Goal: Task Accomplishment & Management: Manage account settings

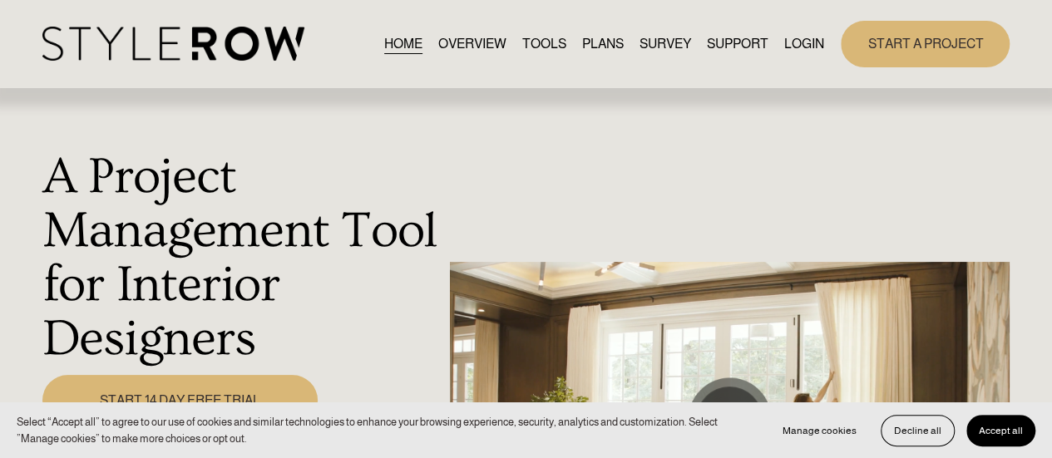
click at [798, 40] on link "LOGIN" at bounding box center [804, 43] width 40 height 22
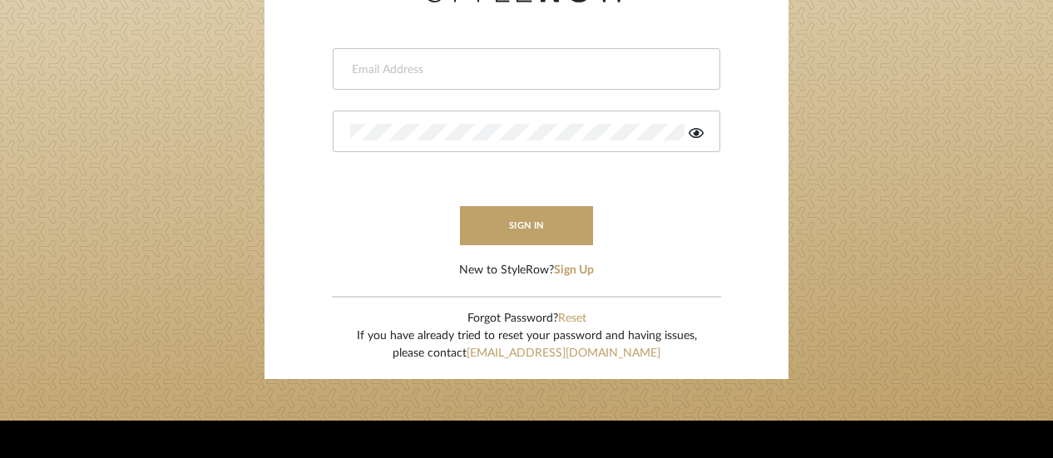
scroll to position [250, 0]
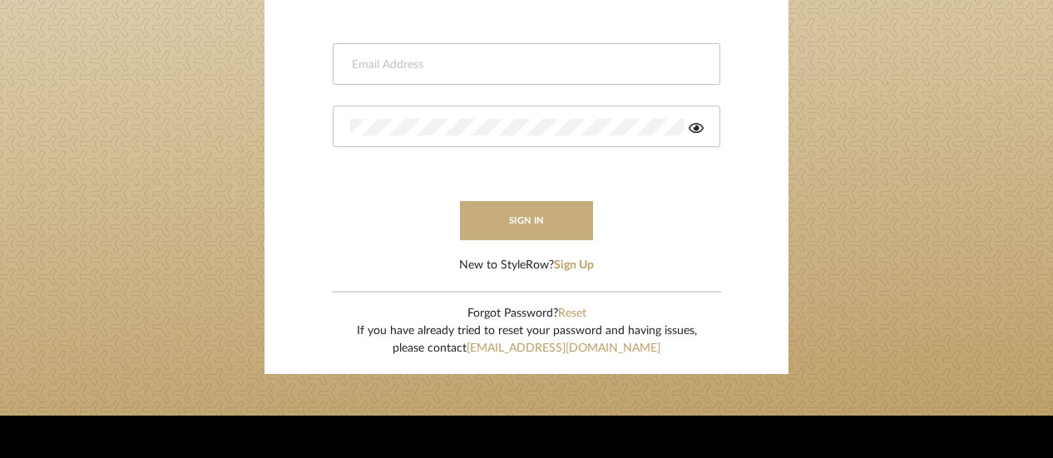
type input "jpalmerinteriors@gmail.com"
click at [529, 215] on button "sign in" at bounding box center [526, 220] width 133 height 39
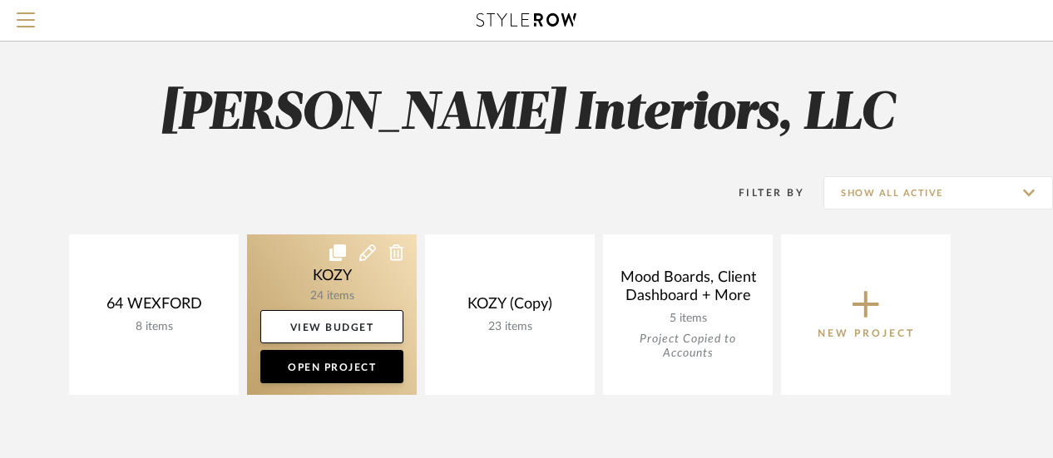
click at [349, 270] on link at bounding box center [332, 315] width 170 height 161
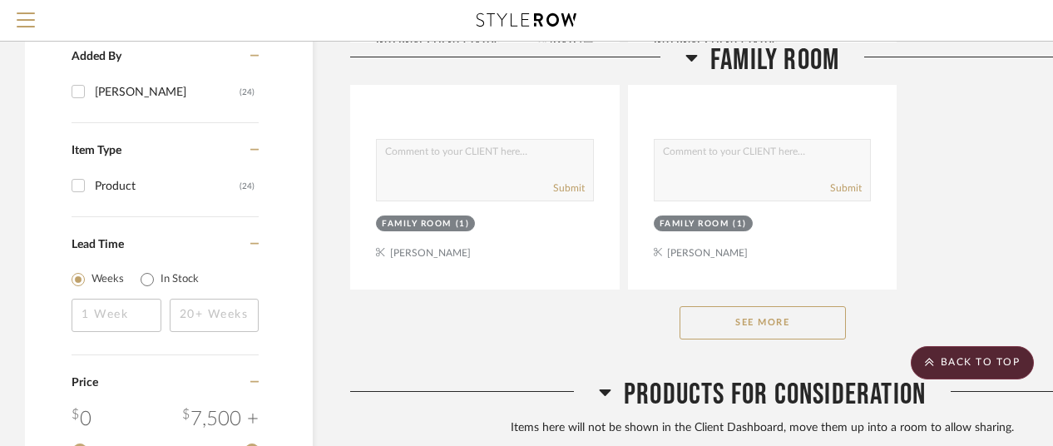
scroll to position [2329, 0]
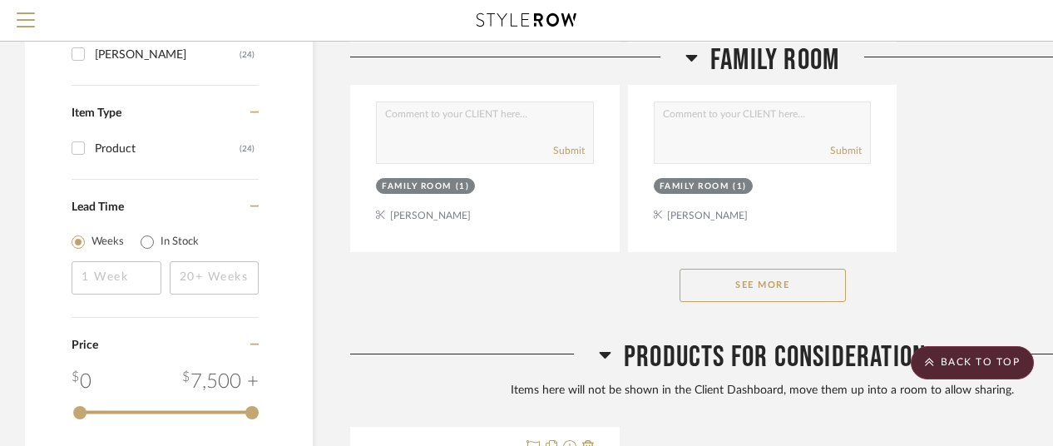
click at [785, 282] on button "See More" at bounding box center [763, 285] width 166 height 33
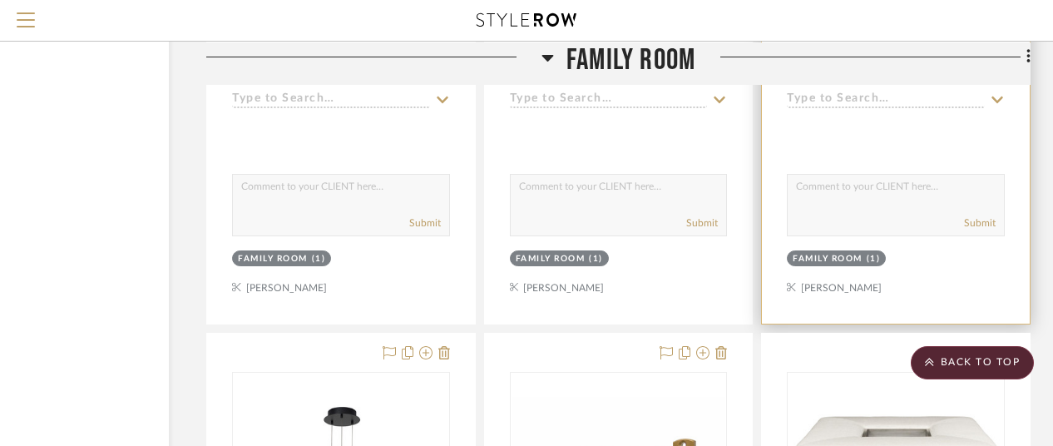
scroll to position [3244, 144]
